Goal: Complete application form

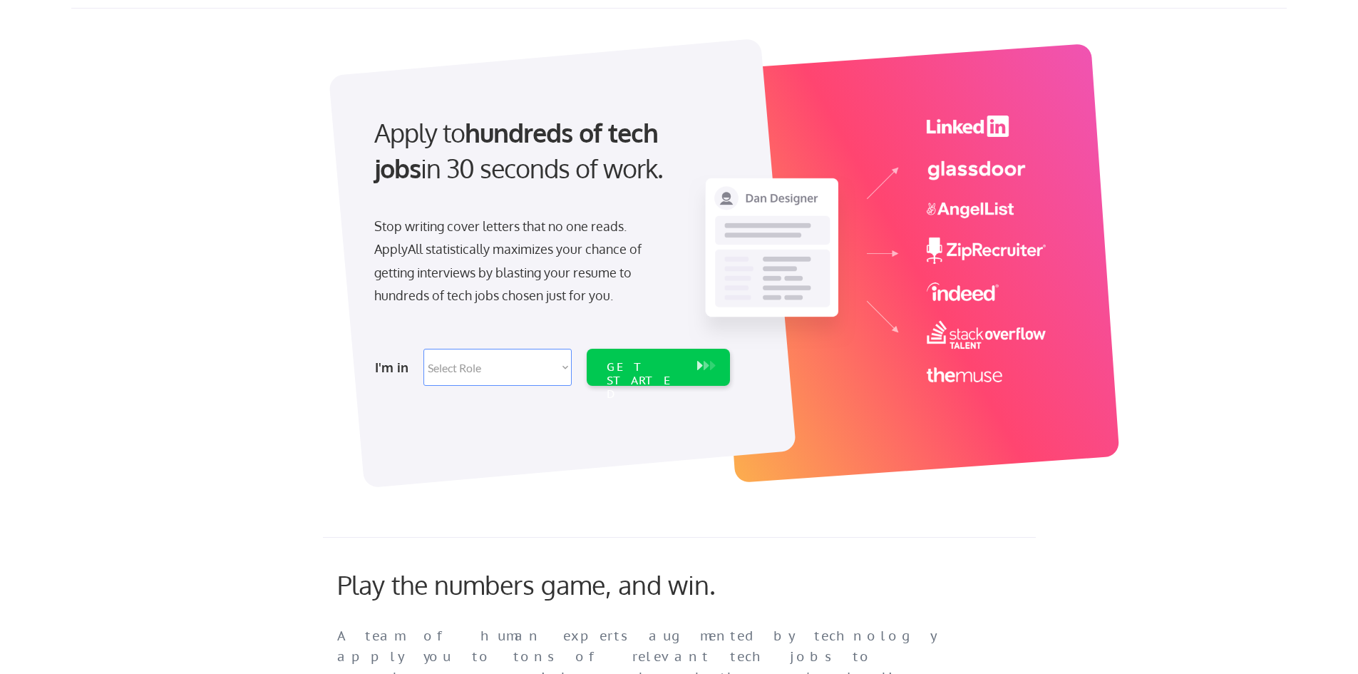
scroll to position [71, 0]
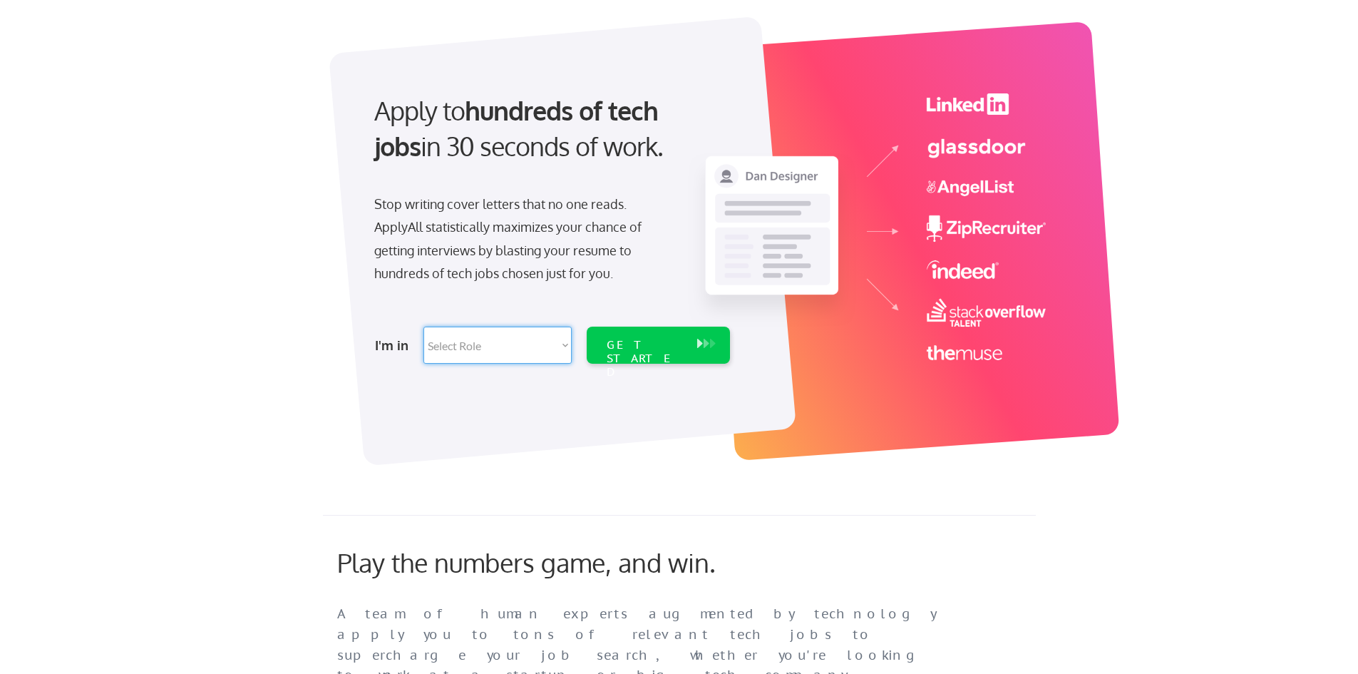
click at [520, 341] on select "Select Role Software Engineering Product Management Customer Success Sales UI/U…" at bounding box center [497, 344] width 148 height 37
select select ""tech_finance_biz_ops_cos""
click at [423, 326] on select "Select Role Software Engineering Product Management Customer Success Sales UI/U…" at bounding box center [497, 344] width 148 height 37
select select ""tech_finance_biz_ops_cos""
click at [609, 346] on div "GET STARTED" at bounding box center [645, 358] width 76 height 41
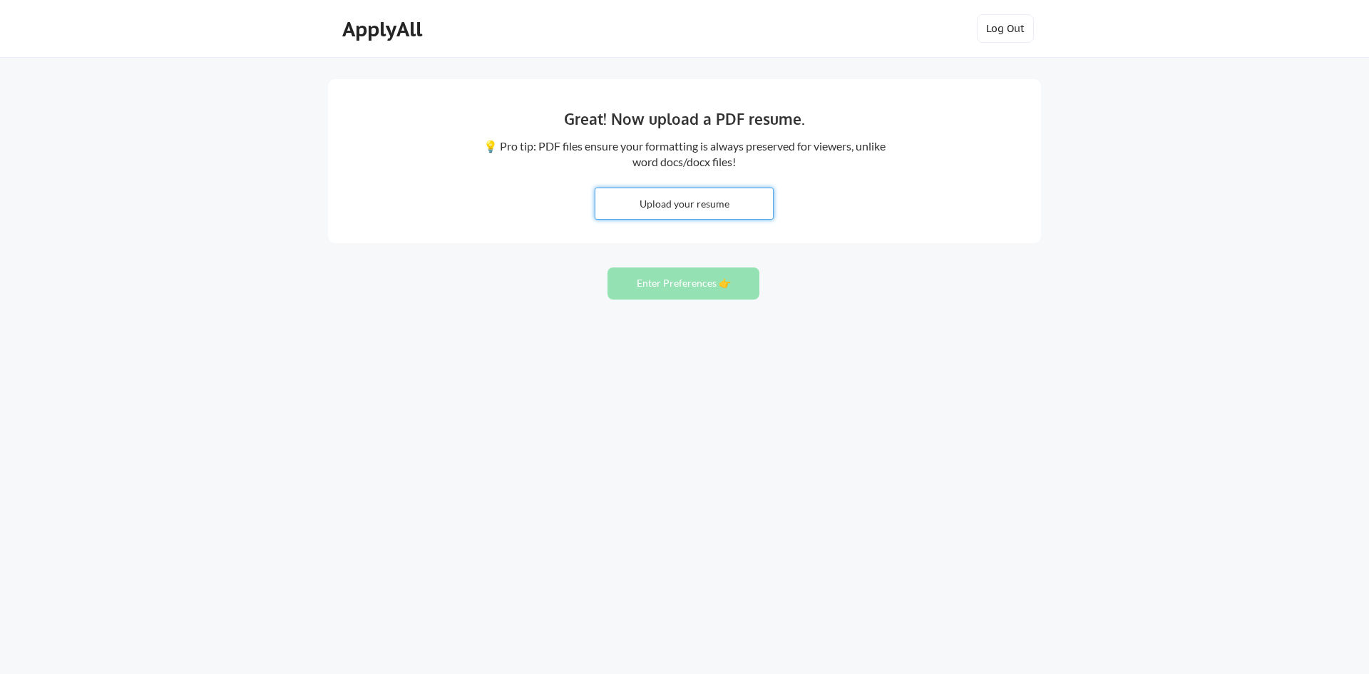
click at [696, 200] on input "file" at bounding box center [683, 203] width 177 height 31
type input "C:\fakepath\Furqan CV Updated.pdf"
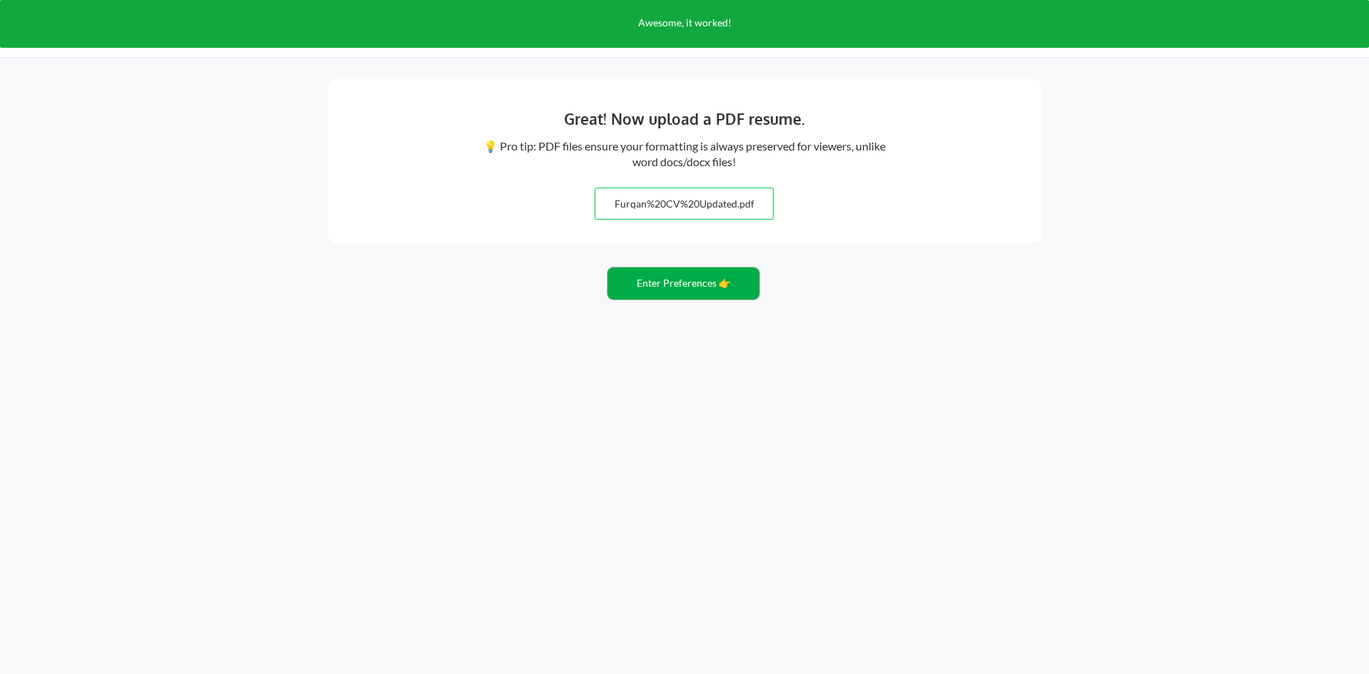
click at [647, 285] on button "Enter Preferences 👉" at bounding box center [683, 283] width 152 height 32
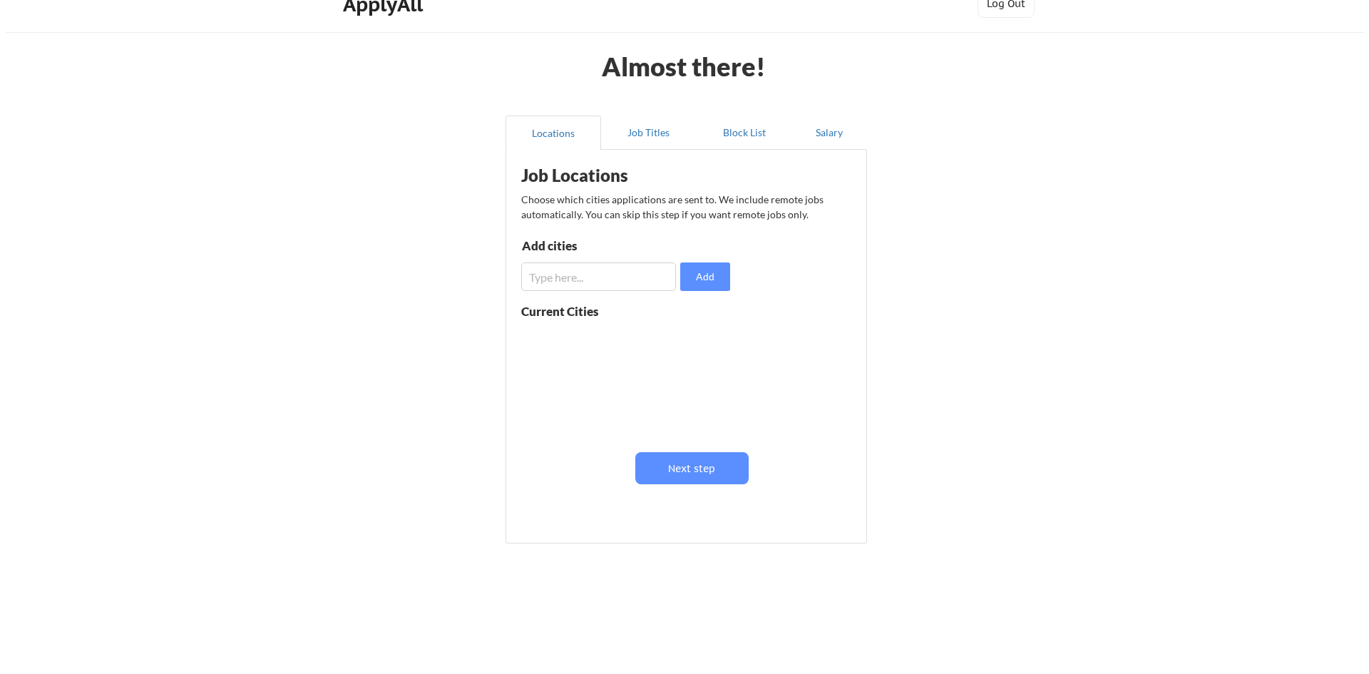
scroll to position [1, 0]
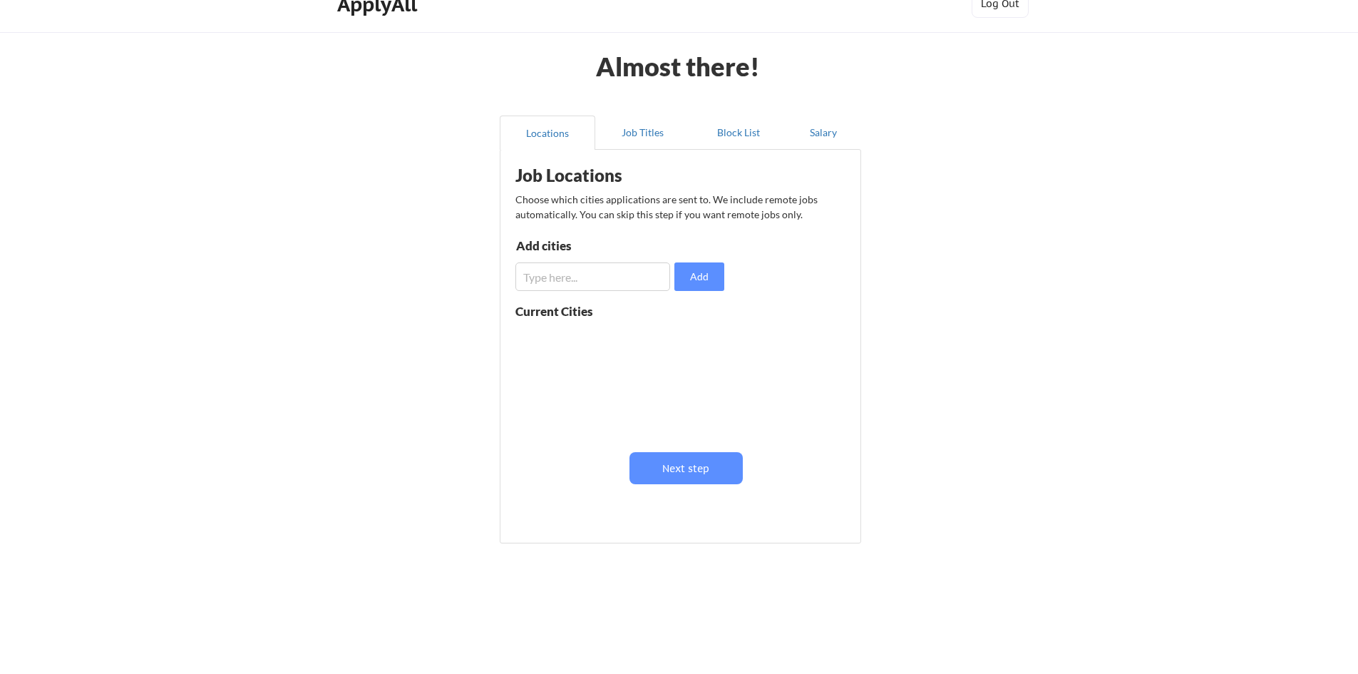
click at [599, 274] on input "input" at bounding box center [592, 276] width 155 height 29
type input "[GEOGRAPHIC_DATA]"
click at [702, 282] on button "Add" at bounding box center [699, 276] width 50 height 29
click at [604, 284] on input "input" at bounding box center [592, 276] width 155 height 29
type input "[GEOGRAPHIC_DATA]"
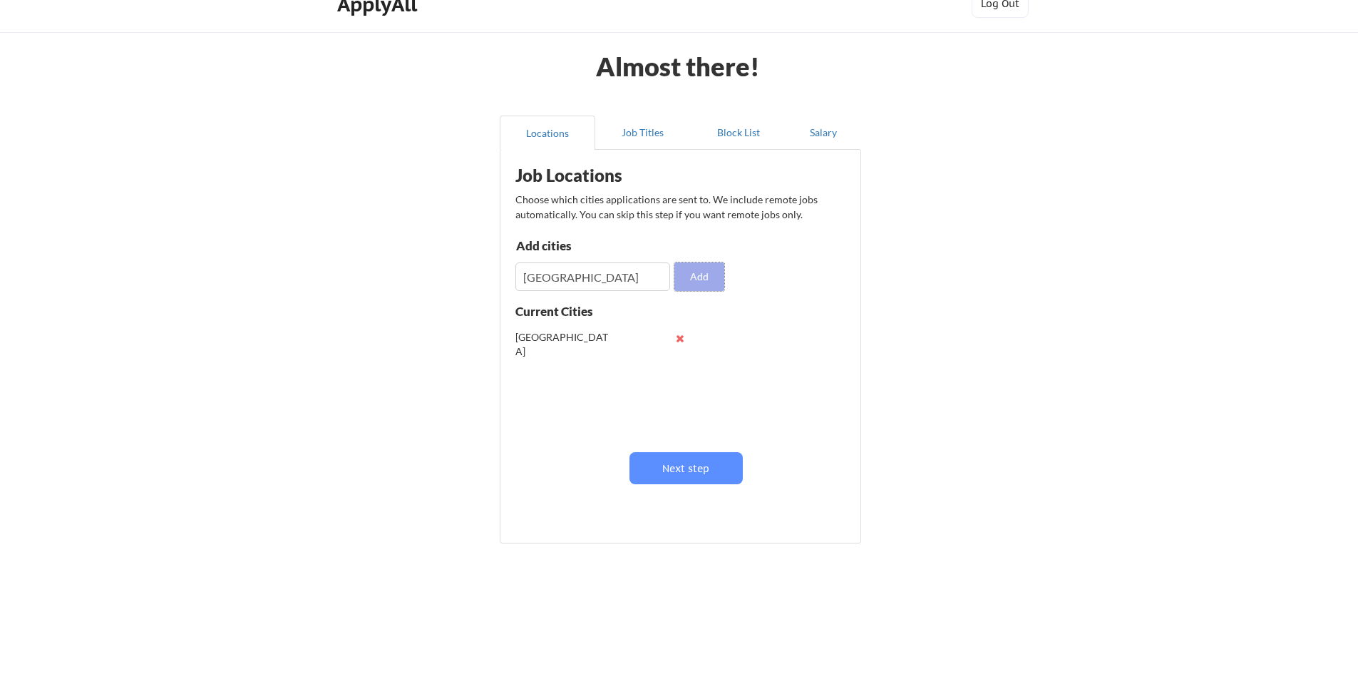
click at [701, 279] on button "Add" at bounding box center [699, 276] width 50 height 29
click at [624, 271] on input "input" at bounding box center [592, 276] width 155 height 29
type input "Abudhabi"
click at [691, 278] on button "Add" at bounding box center [699, 276] width 50 height 29
click at [617, 281] on input "input" at bounding box center [592, 276] width 155 height 29
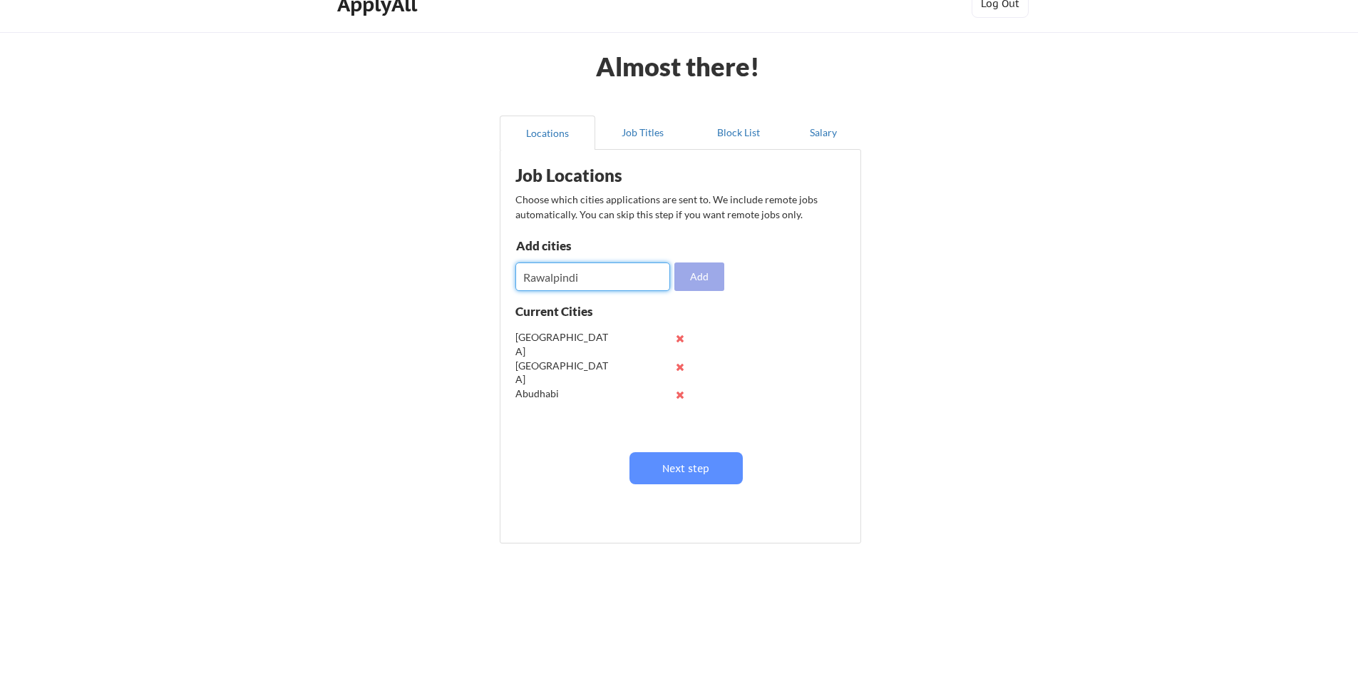
type input "Rawalpindi"
click at [695, 279] on button "Add" at bounding box center [699, 276] width 50 height 29
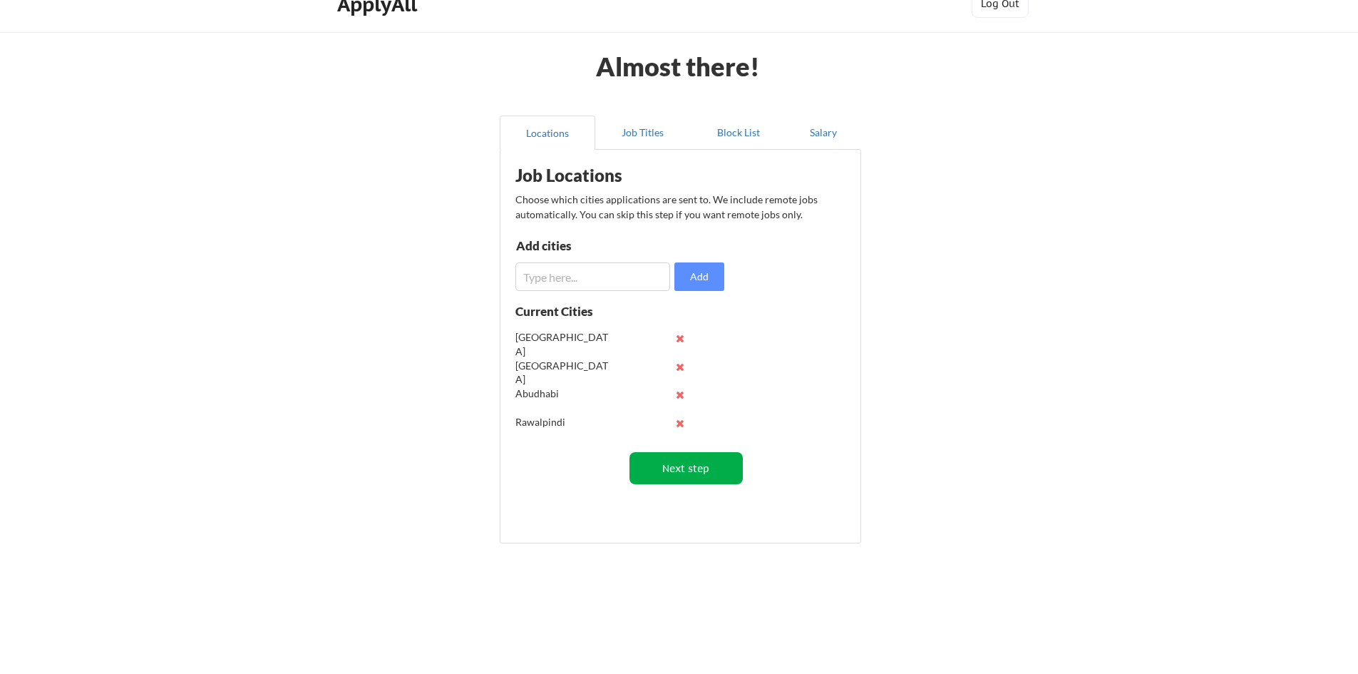
click at [686, 476] on button "Next step" at bounding box center [685, 468] width 113 height 32
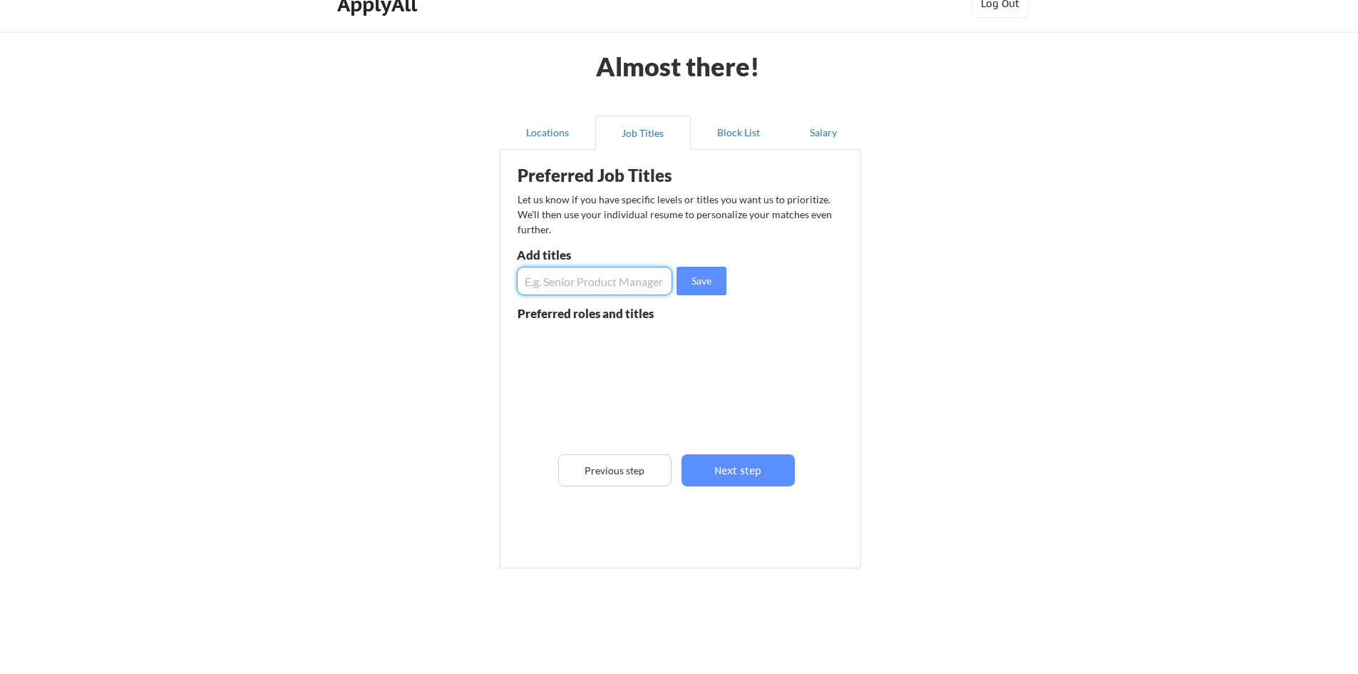
click at [614, 274] on input "input" at bounding box center [594, 281] width 155 height 29
type input "Finance Manager"
click at [684, 275] on button "Save" at bounding box center [701, 281] width 50 height 29
click at [626, 282] on input "input" at bounding box center [594, 281] width 155 height 29
type input "Accounts Managers"
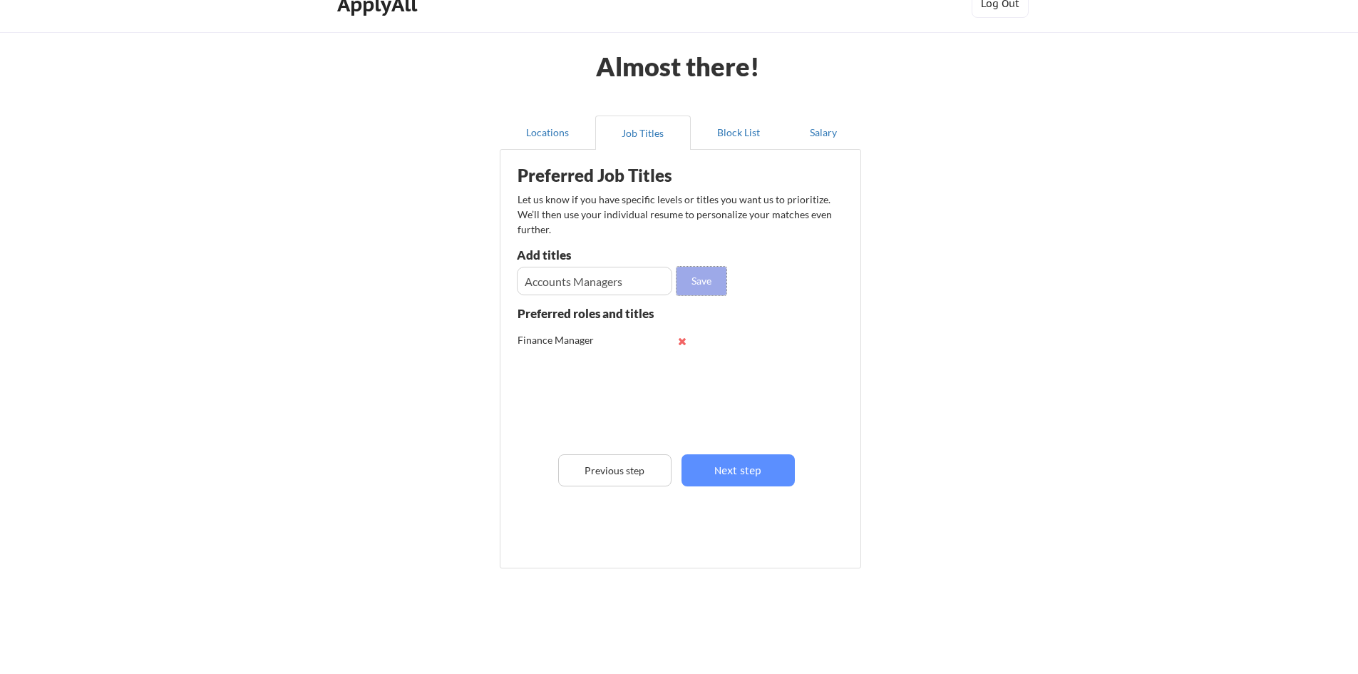
click at [699, 274] on button "Save" at bounding box center [701, 281] width 50 height 29
click at [635, 282] on input "input" at bounding box center [594, 281] width 155 height 29
type input "O"
click at [569, 285] on input "input" at bounding box center [594, 281] width 155 height 29
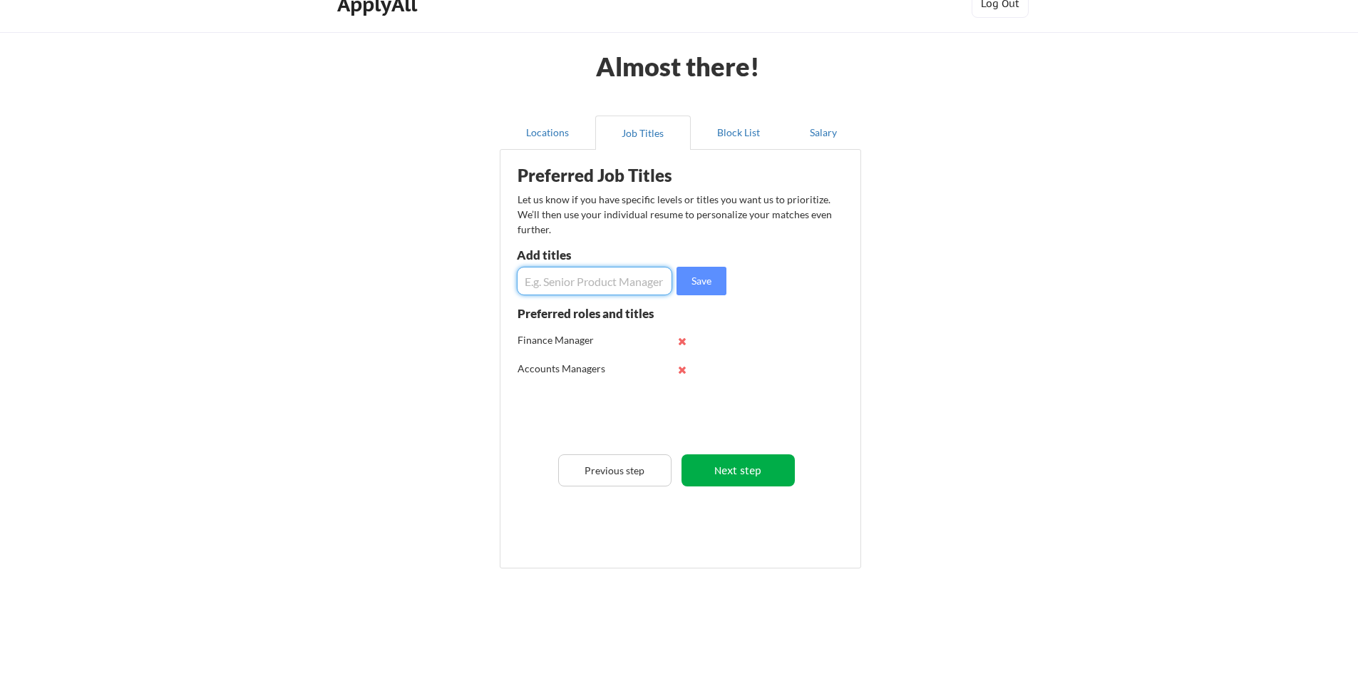
click at [714, 457] on button "Next step" at bounding box center [737, 470] width 113 height 32
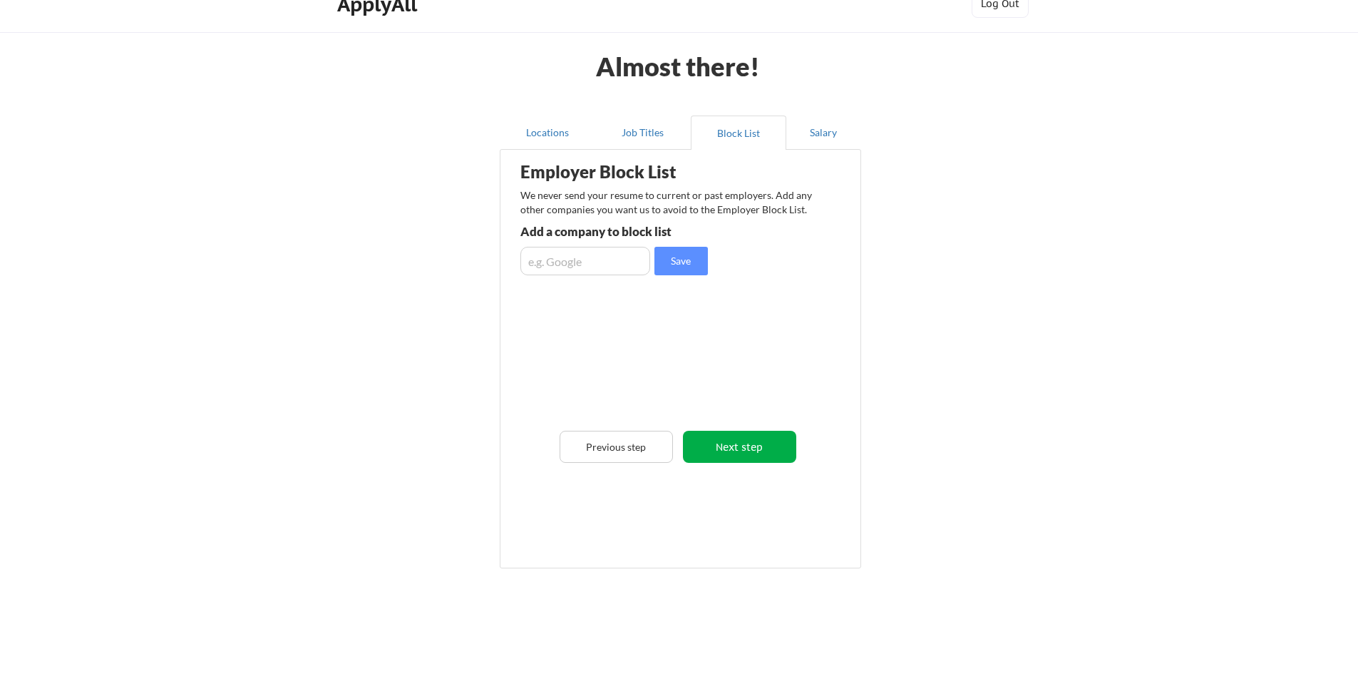
click at [709, 455] on button "Next step" at bounding box center [739, 447] width 113 height 32
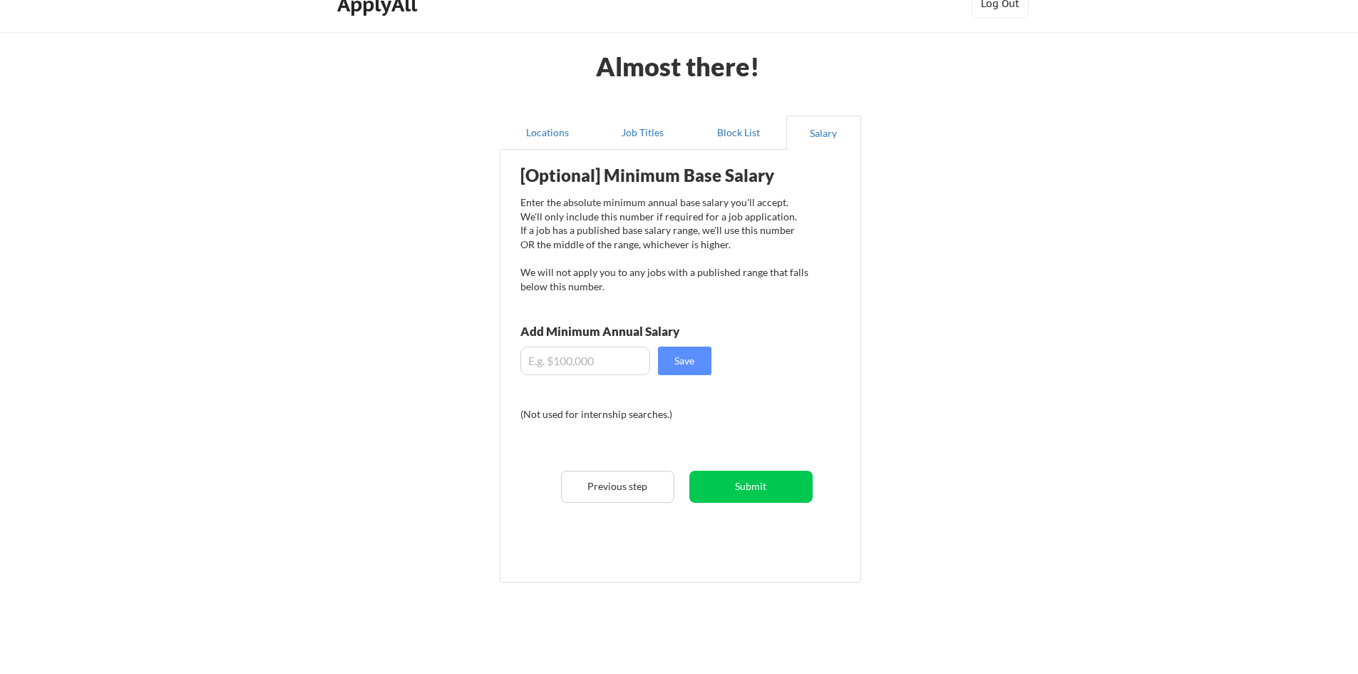
click at [591, 357] on input "input" at bounding box center [585, 360] width 130 height 29
type input "$7"
type input "$6"
type input "$60,000"
click at [669, 369] on button "Save" at bounding box center [684, 360] width 53 height 29
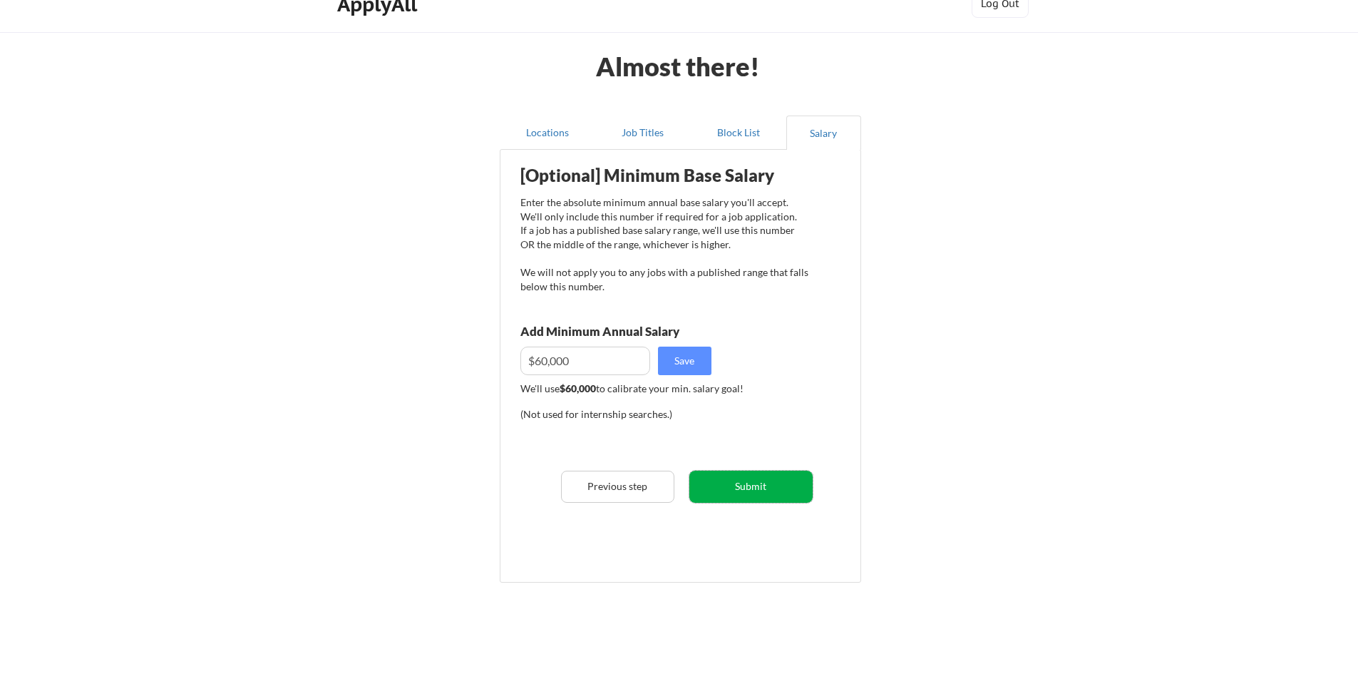
click at [714, 489] on button "Submit" at bounding box center [750, 486] width 123 height 32
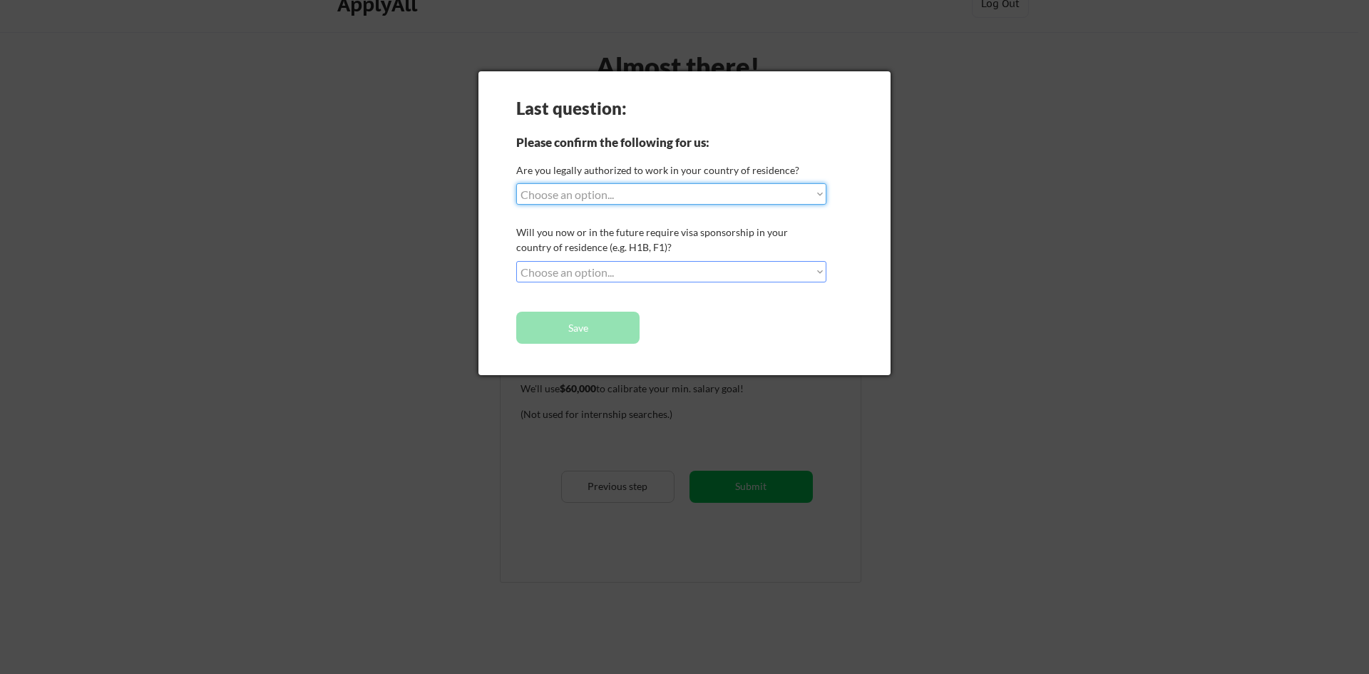
click at [644, 195] on select "Choose an option... Yes, I am a [DEMOGRAPHIC_DATA] Citizen Yes, I am a [DEMOGRA…" at bounding box center [671, 193] width 310 height 21
select select ""no__i_am_not__yet__authorized""
click at [516, 183] on select "Choose an option... Yes, I am a [DEMOGRAPHIC_DATA] Citizen Yes, I am a [DEMOGRA…" at bounding box center [671, 193] width 310 height 21
click at [628, 265] on select "Choose an option... No, I will not need sponsorship Yes, I will need sponsorship" at bounding box center [671, 271] width 310 height 21
select select ""yes__i_will_need_sponsorship""
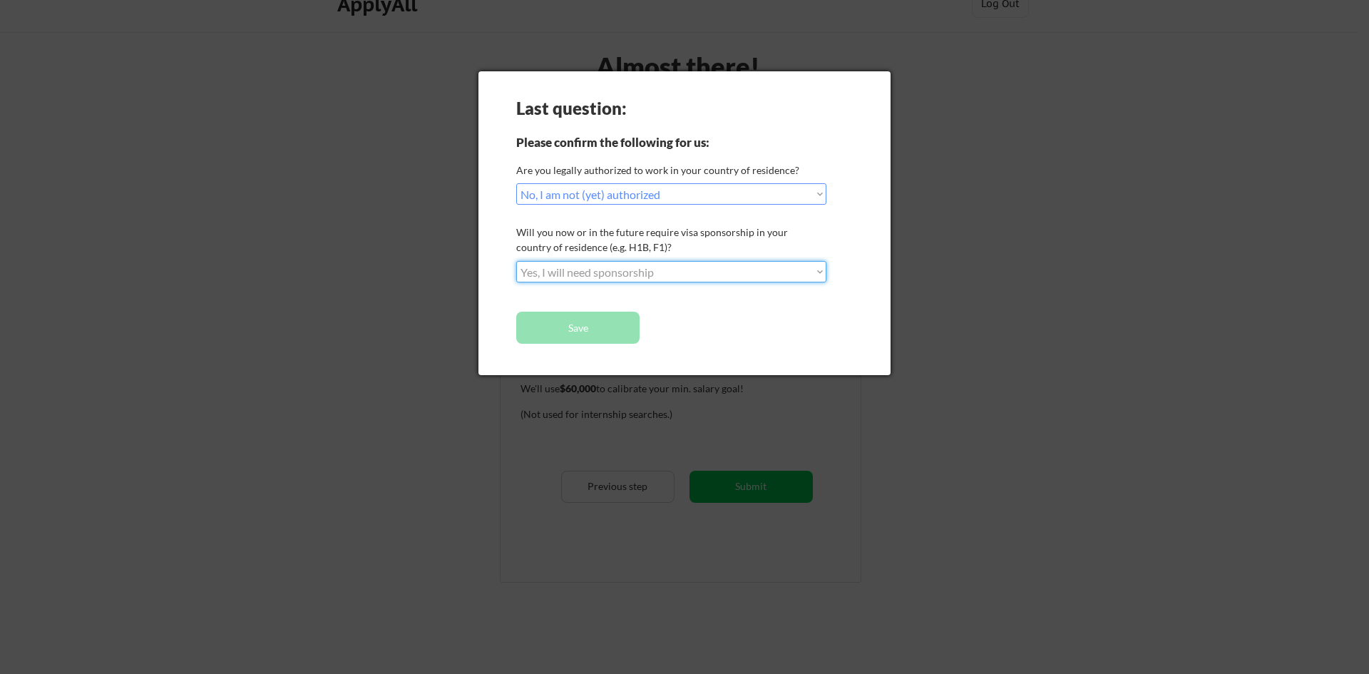
click at [516, 261] on select "Choose an option... No, I will not need sponsorship Yes, I will need sponsorship" at bounding box center [671, 271] width 310 height 21
click at [620, 334] on button "Save" at bounding box center [577, 328] width 123 height 32
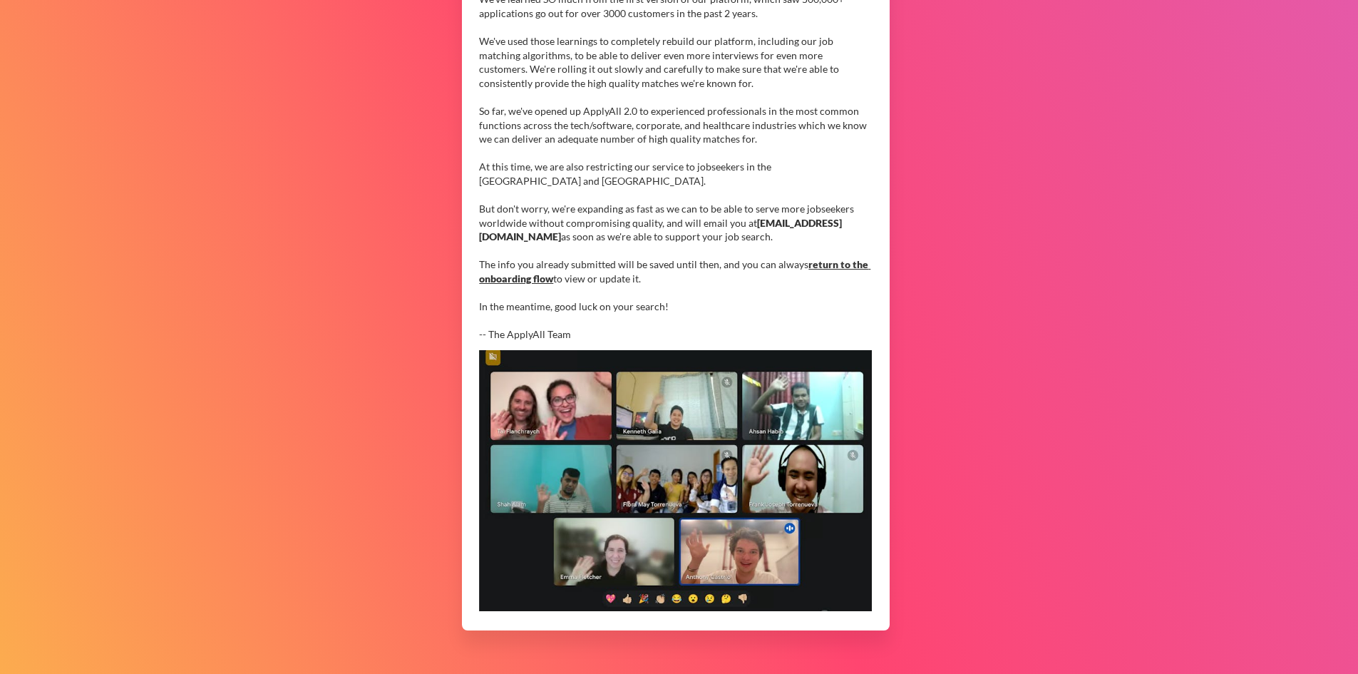
scroll to position [252, 0]
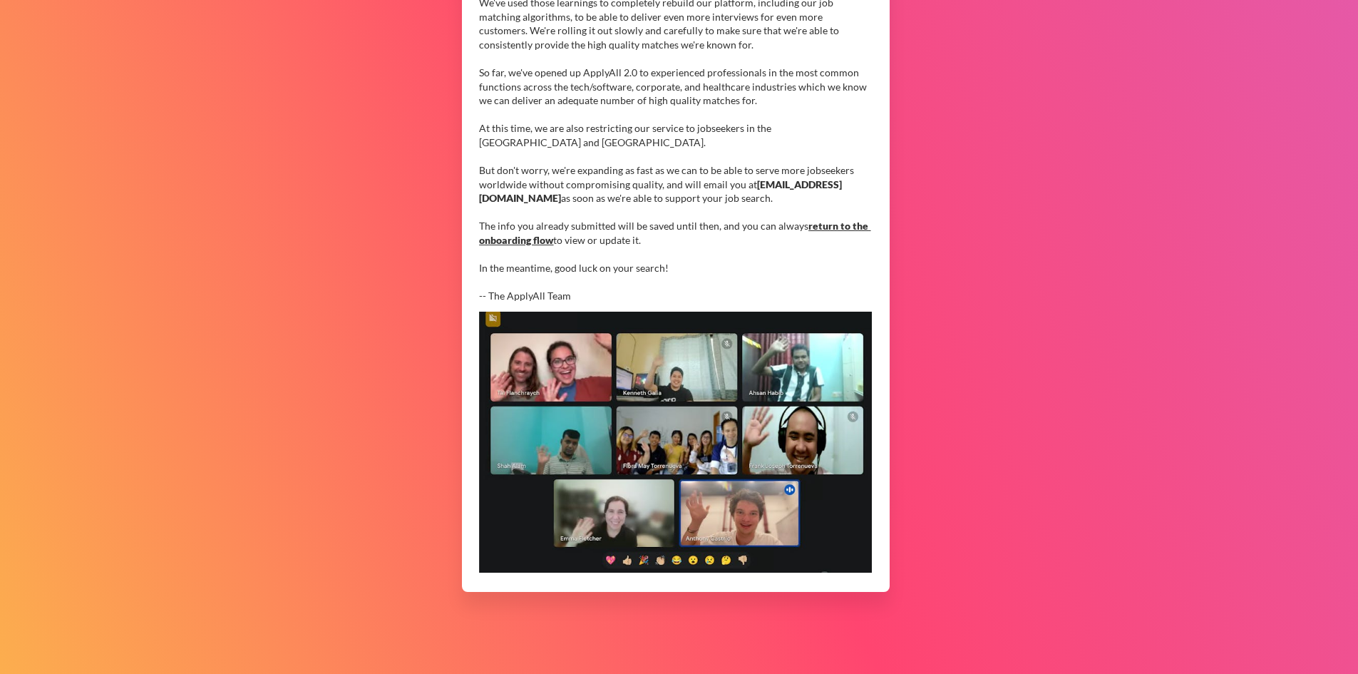
click at [817, 224] on link "return to the onboarding flow" at bounding box center [674, 233] width 391 height 26
